Goal: Task Accomplishment & Management: Manage account settings

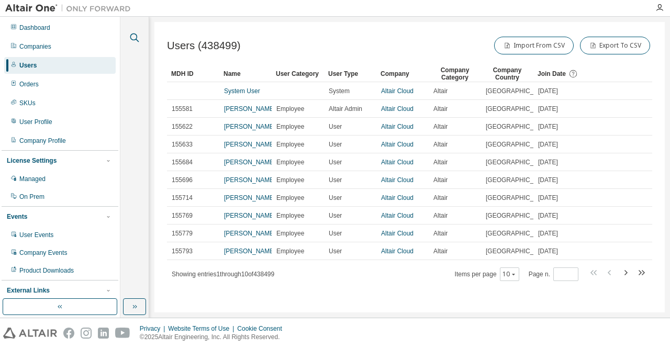
click at [138, 42] on icon "button" at bounding box center [134, 37] width 13 height 13
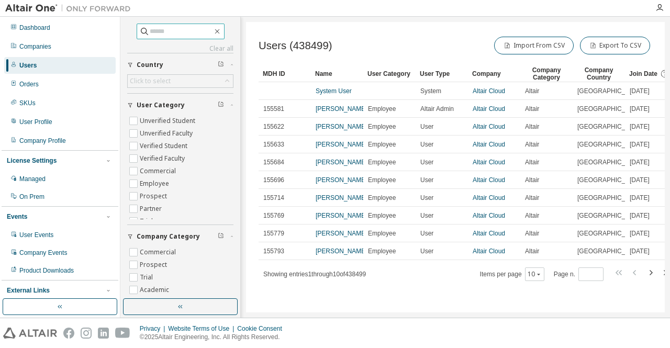
click at [181, 29] on input "text" at bounding box center [181, 31] width 63 height 10
paste input "**********"
type input "**********"
